Goal: Task Accomplishment & Management: Complete application form

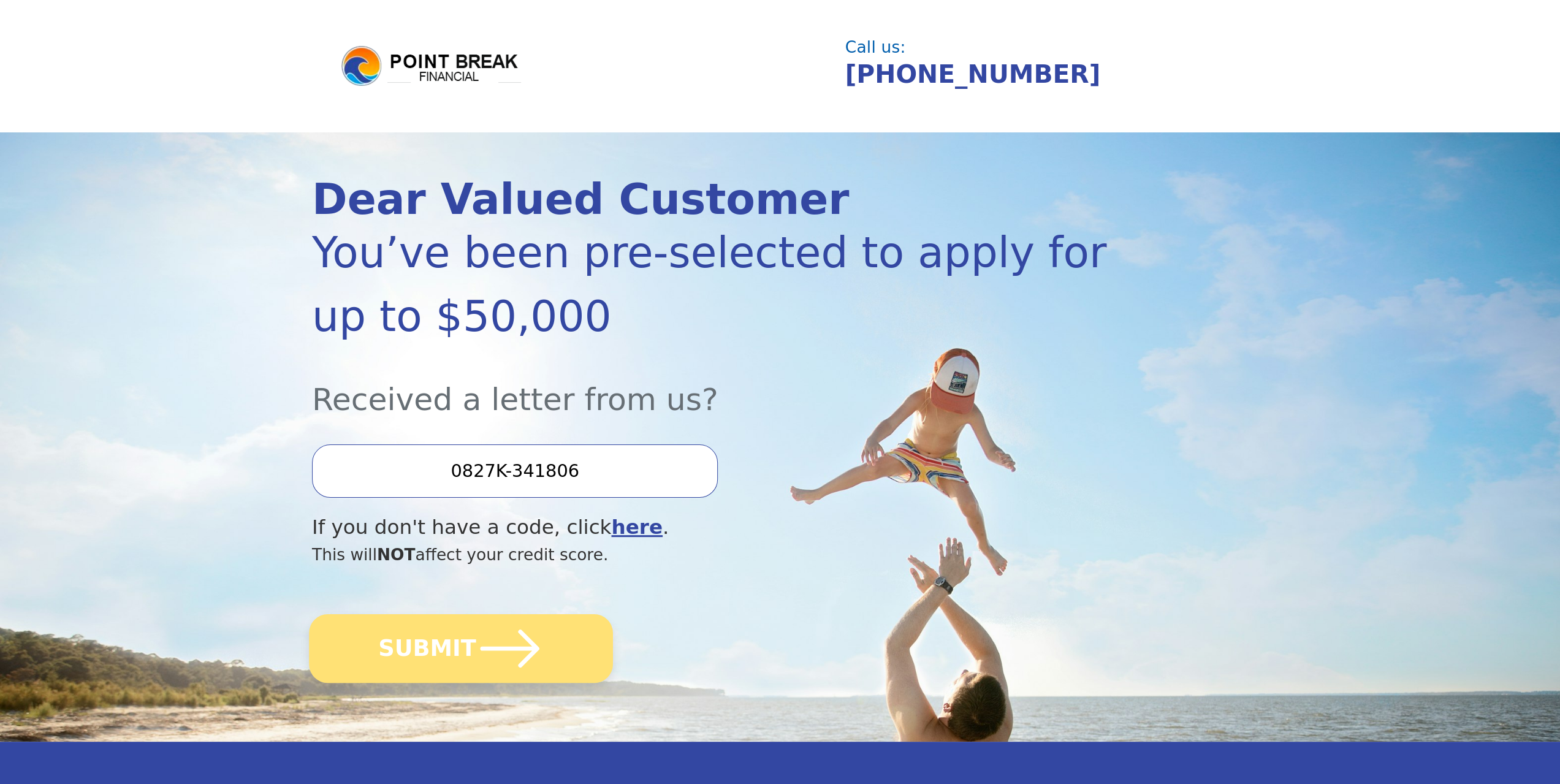
click at [497, 656] on icon "submit" at bounding box center [510, 648] width 68 height 68
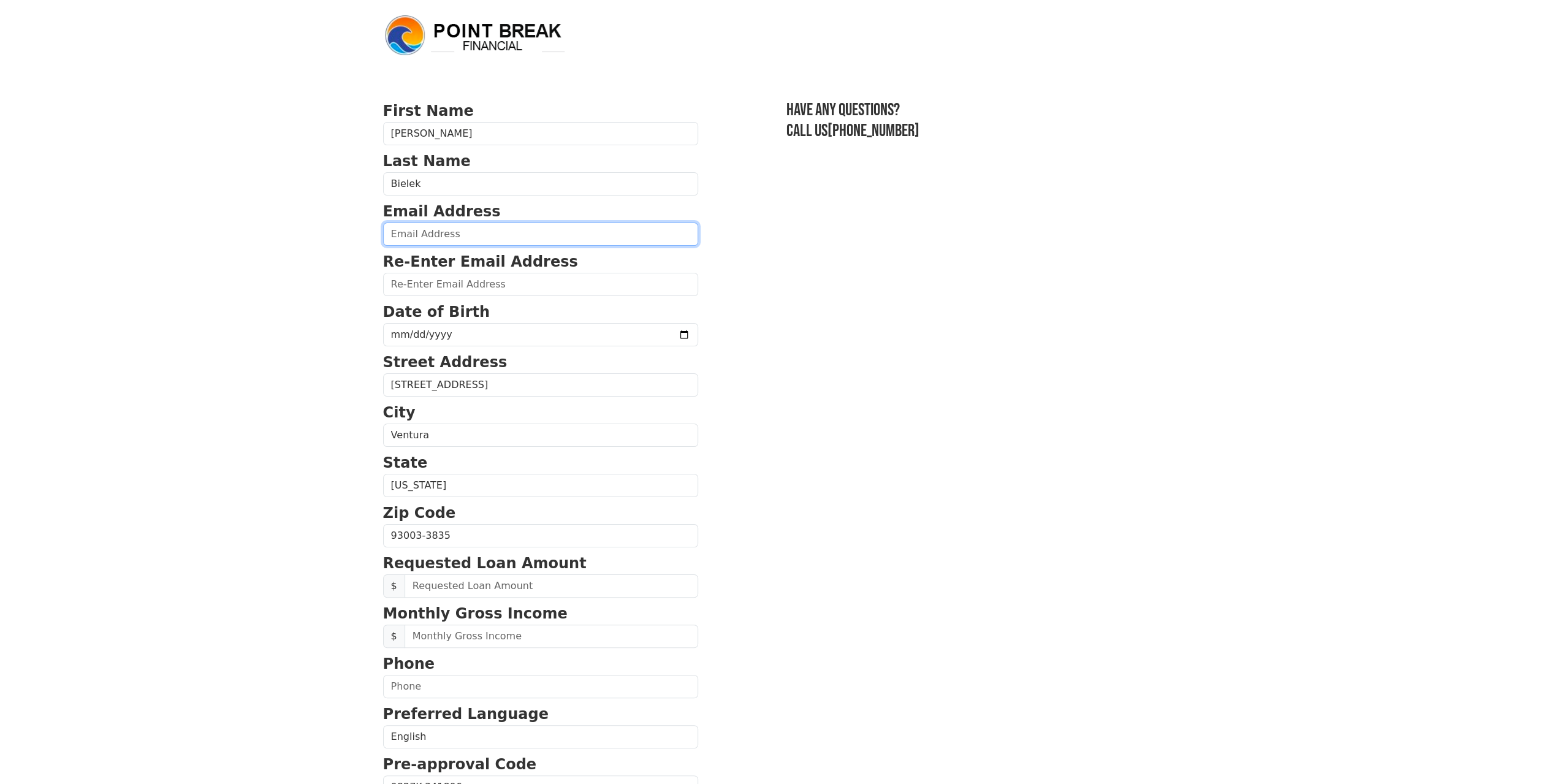
click at [419, 235] on input "email" at bounding box center [540, 234] width 315 height 23
type input "[EMAIL_ADDRESS][DOMAIN_NAME]"
type input "[PHONE_NUMBER]"
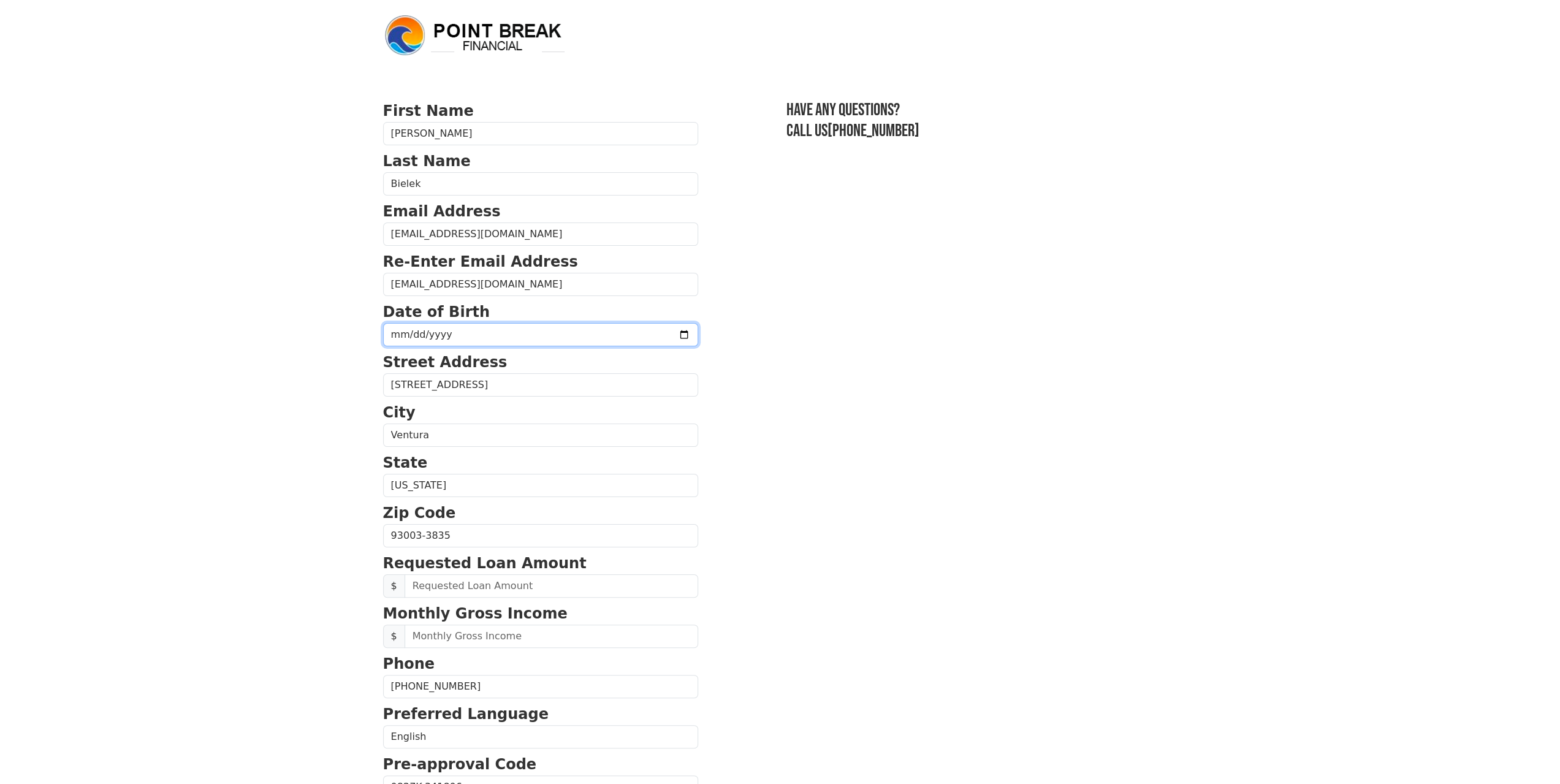
click at [450, 332] on input "date" at bounding box center [540, 334] width 315 height 23
type input "[DATE]"
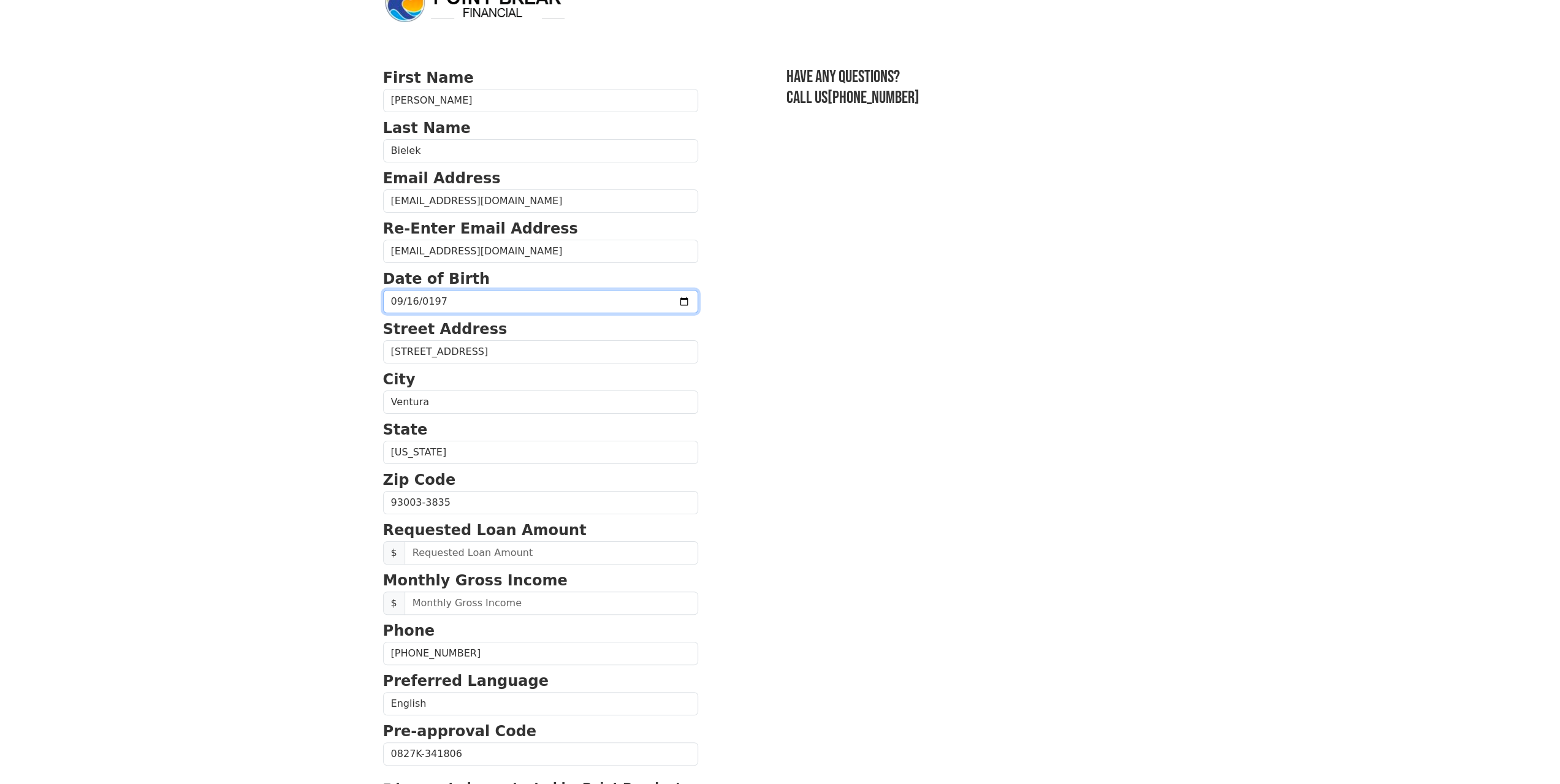
scroll to position [123, 0]
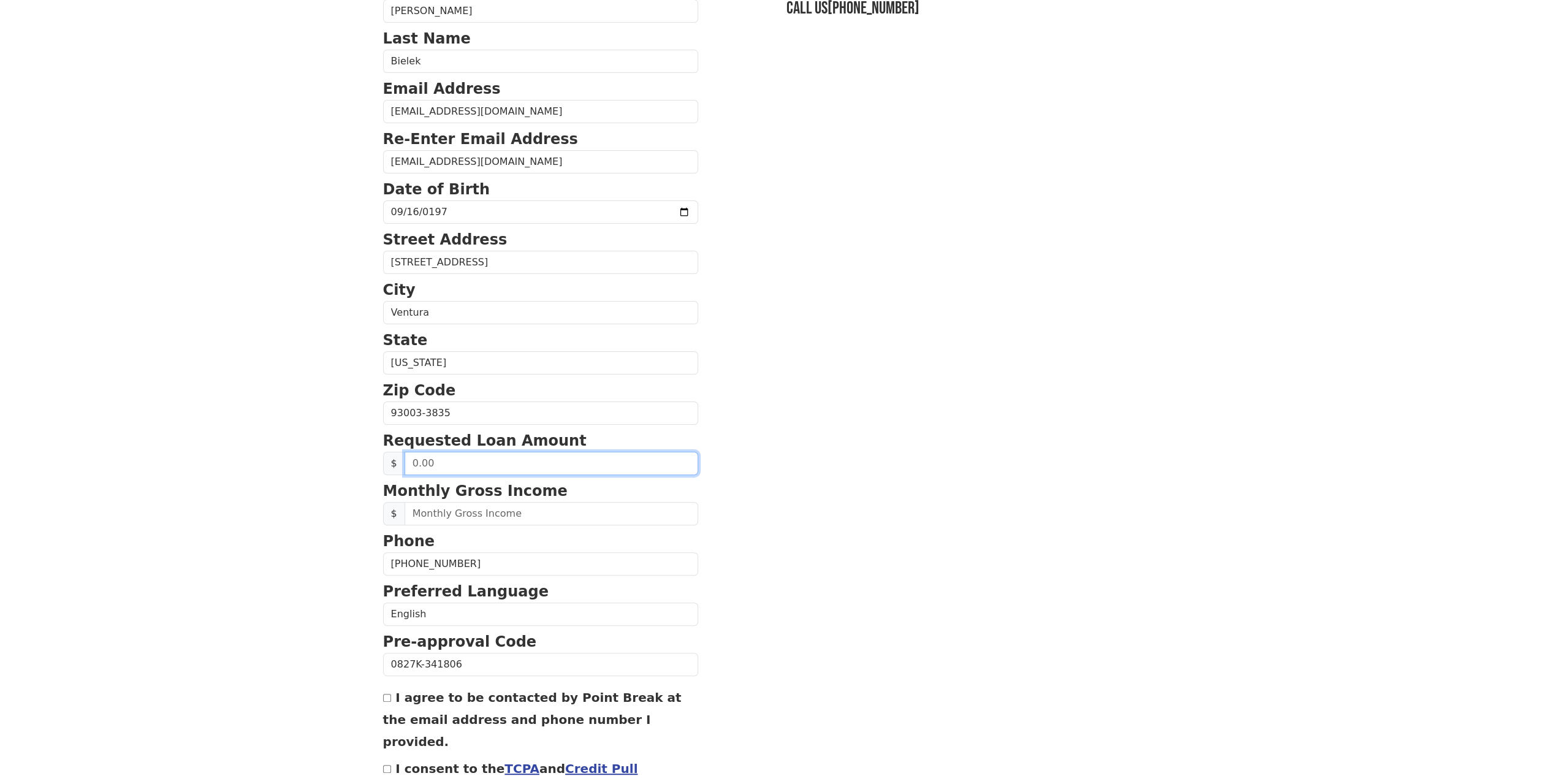
click at [431, 459] on input "text" at bounding box center [551, 463] width 293 height 23
click at [454, 462] on input "text" at bounding box center [551, 463] width 293 height 23
type input "40,000.00"
click at [453, 508] on input "text" at bounding box center [551, 513] width 293 height 23
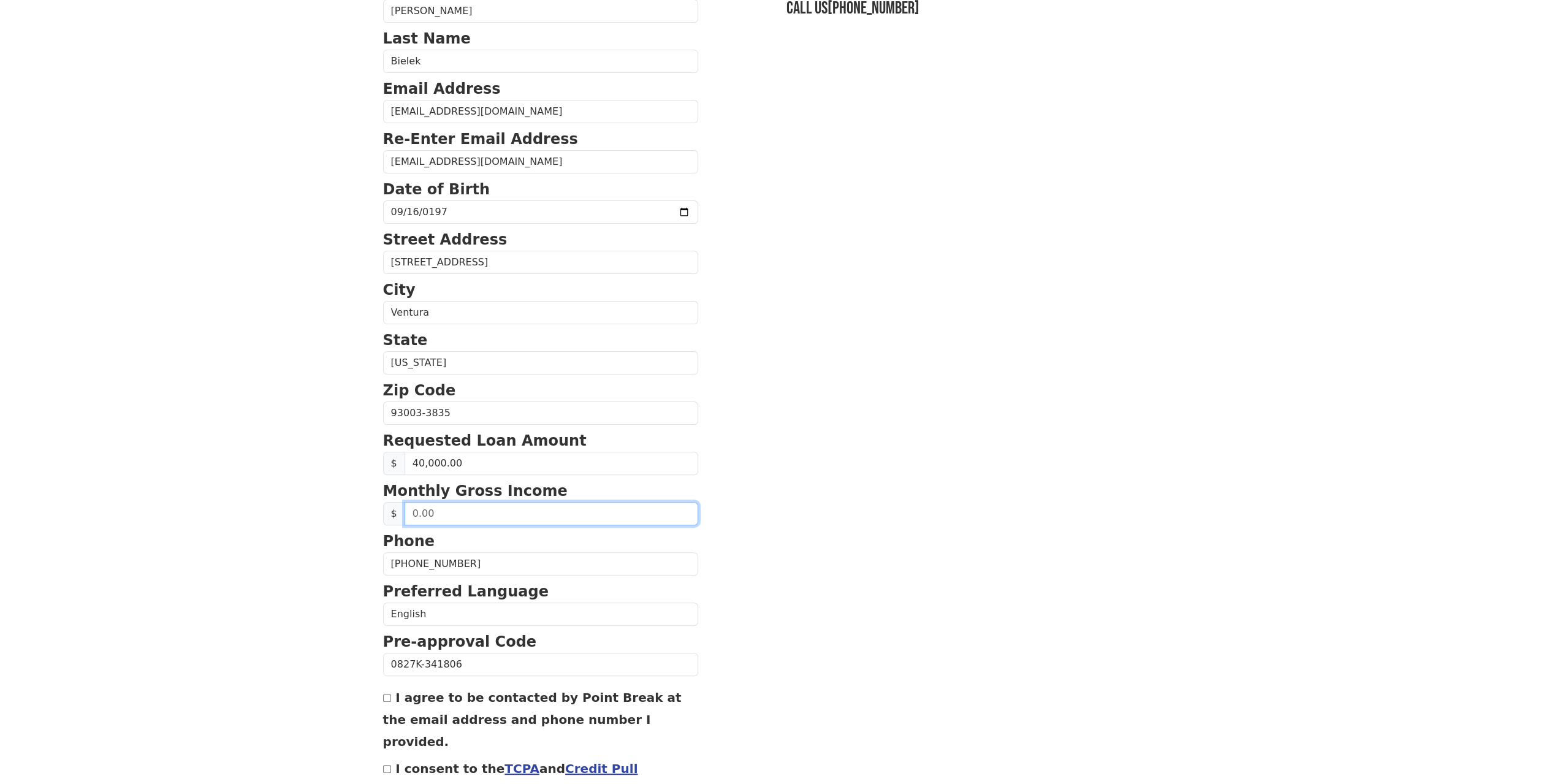
drag, startPoint x: 431, startPoint y: 512, endPoint x: 382, endPoint y: 511, distance: 49.0
click at [385, 511] on div "$" at bounding box center [540, 513] width 315 height 23
type input "7,500.00"
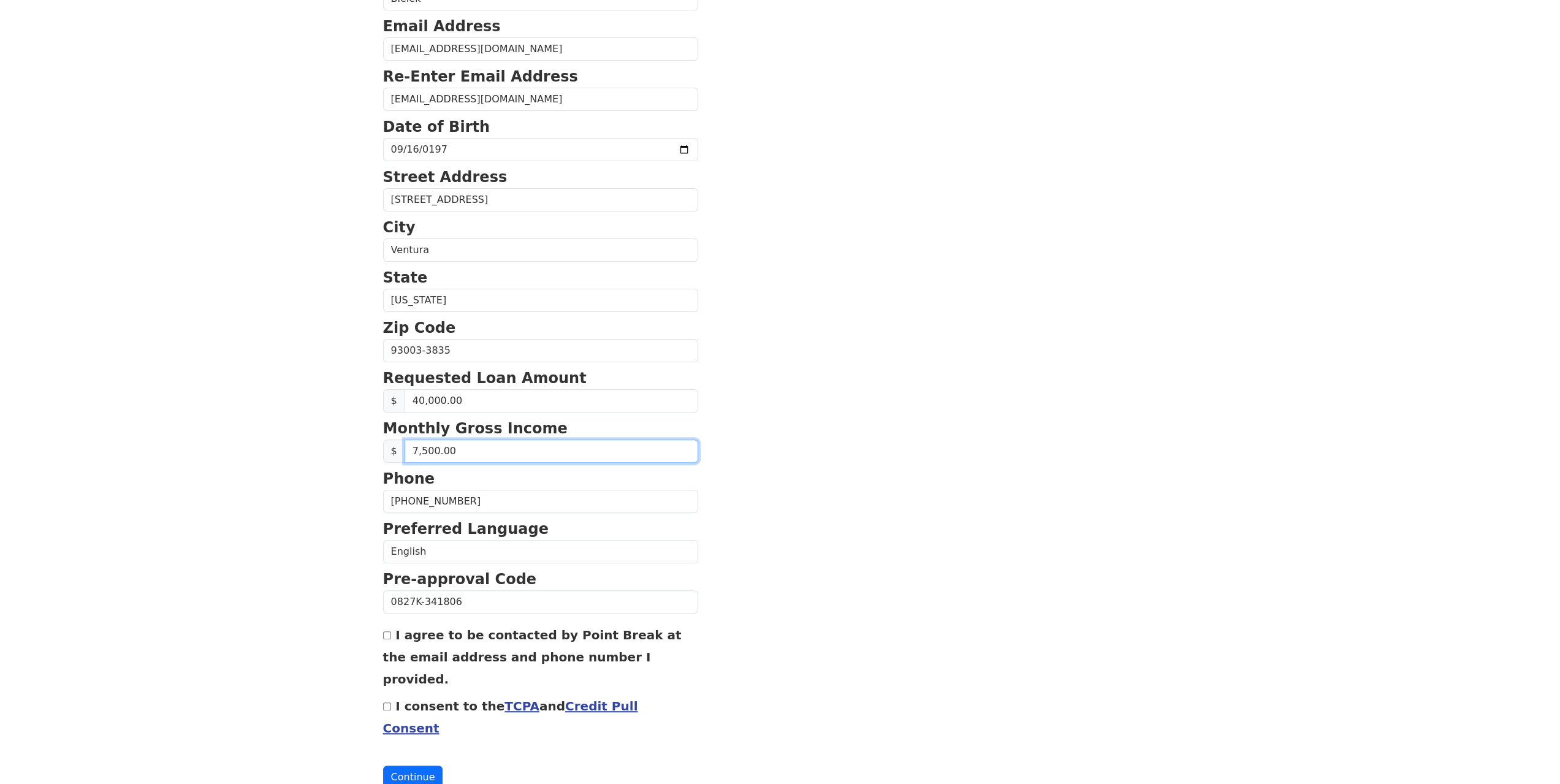
scroll to position [186, 0]
click at [387, 632] on input "I agree to be contacted by Point Break at the email address and phone number I …" at bounding box center [387, 634] width 8 height 8
checkbox input "true"
click at [387, 701] on input "I consent to the TCPA and Credit Pull Consent" at bounding box center [387, 705] width 8 height 8
checkbox input "true"
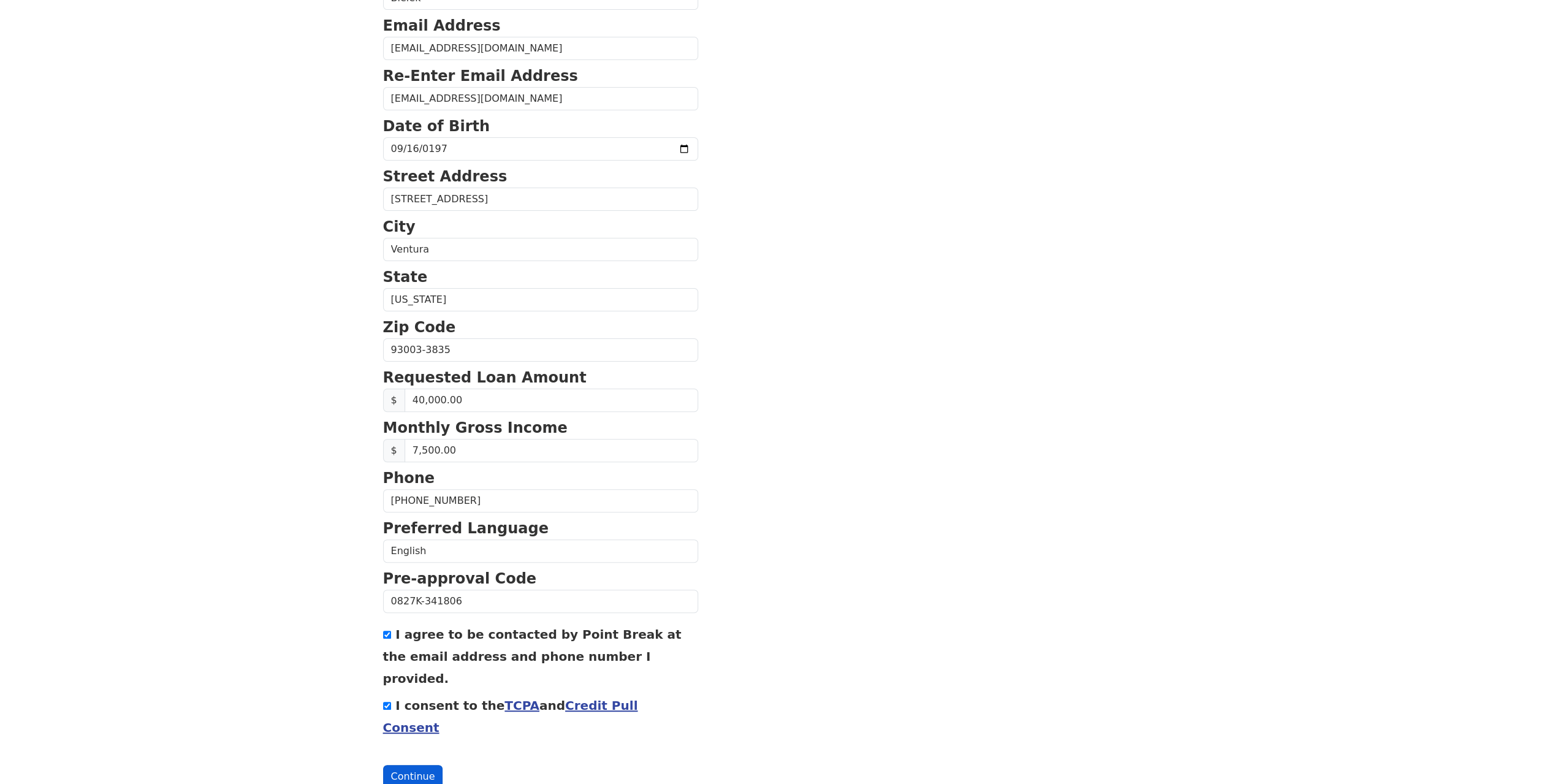
click at [407, 765] on button "Continue" at bounding box center [413, 776] width 60 height 23
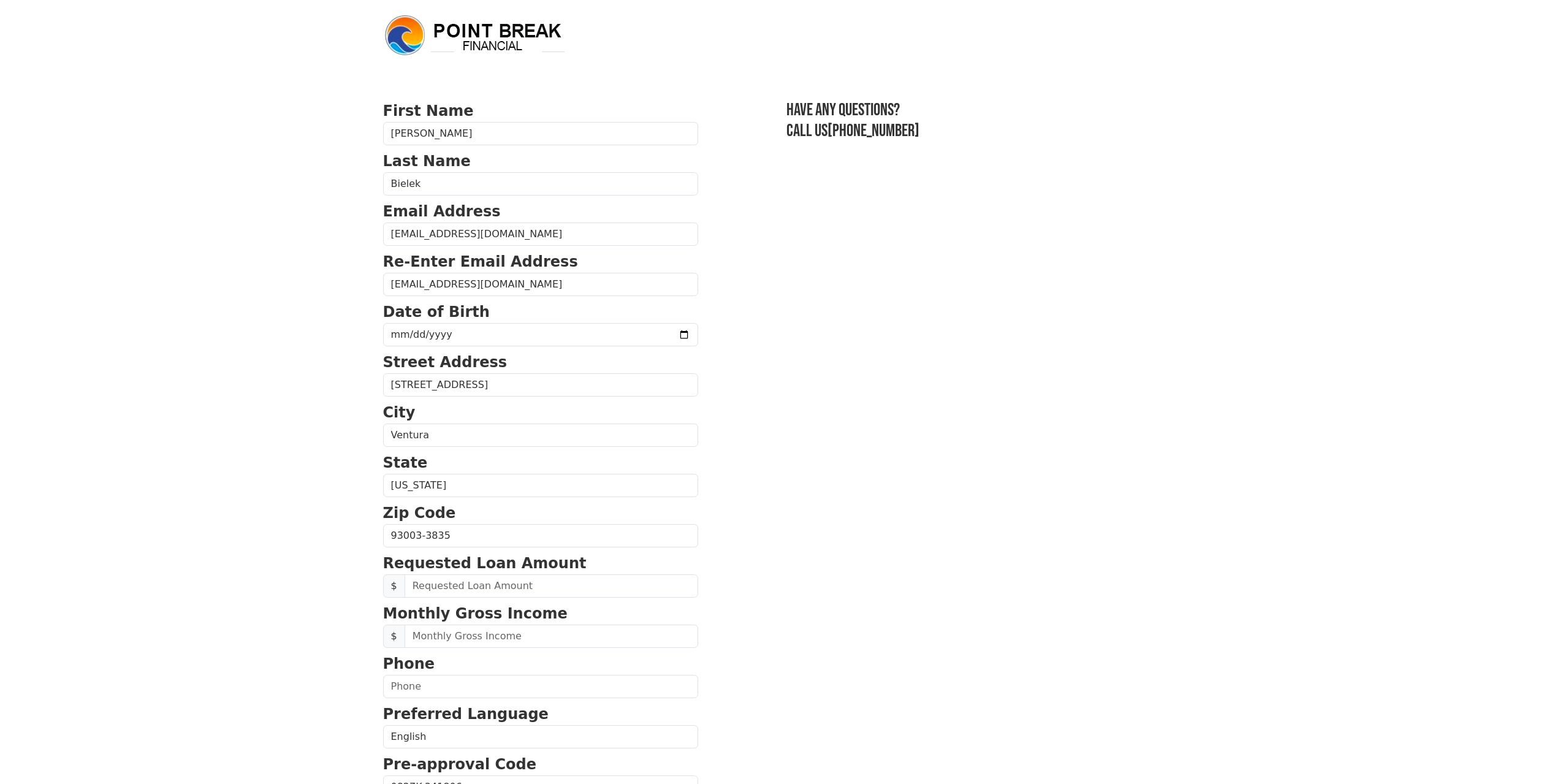
scroll to position [186, 0]
